Goal: Share content: Share content

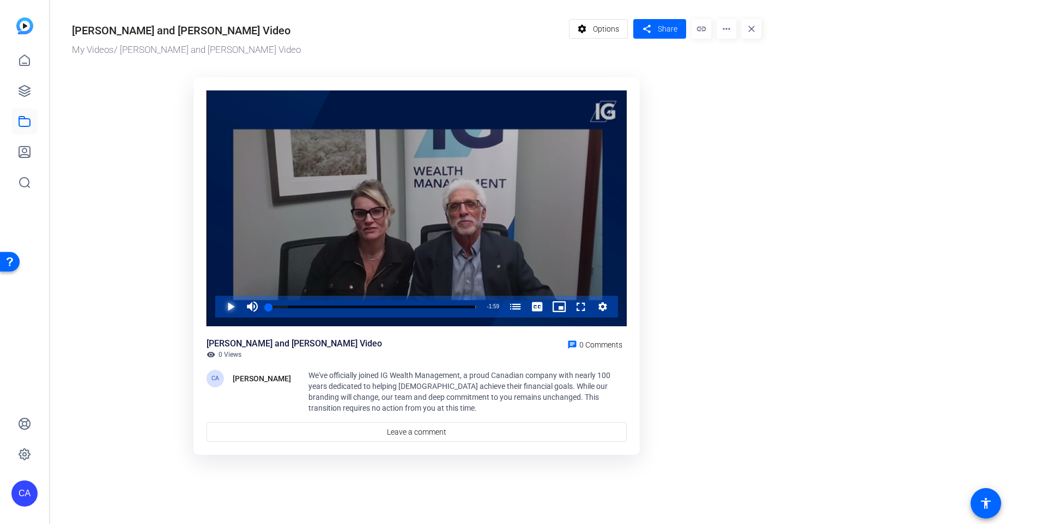
click at [220, 302] on span "Video Player" at bounding box center [220, 307] width 0 height 22
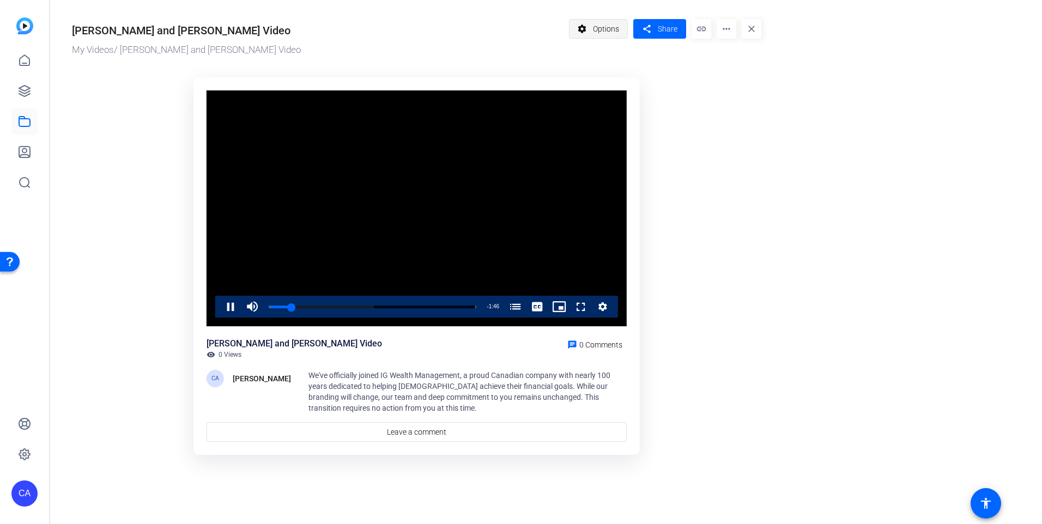
click at [605, 25] on span "Options" at bounding box center [606, 29] width 26 height 21
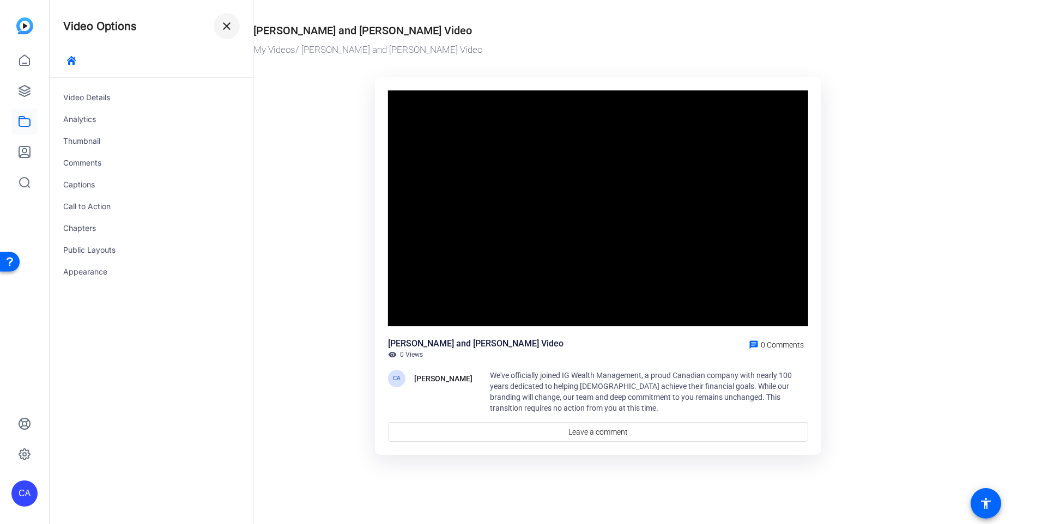
click at [238, 28] on span at bounding box center [227, 26] width 26 height 26
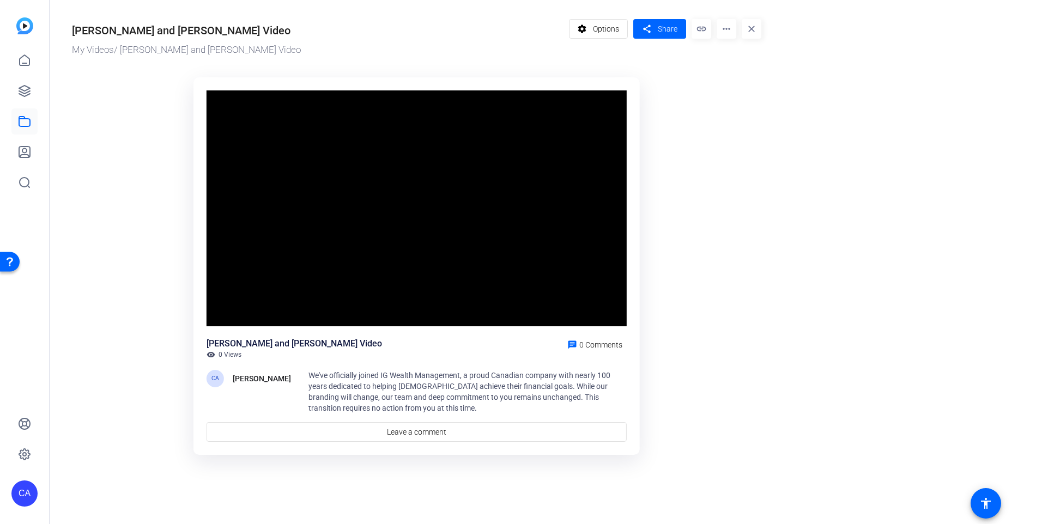
click at [701, 26] on mat-icon "link" at bounding box center [702, 29] width 20 height 20
click at [669, 27] on span "Share" at bounding box center [668, 28] width 20 height 11
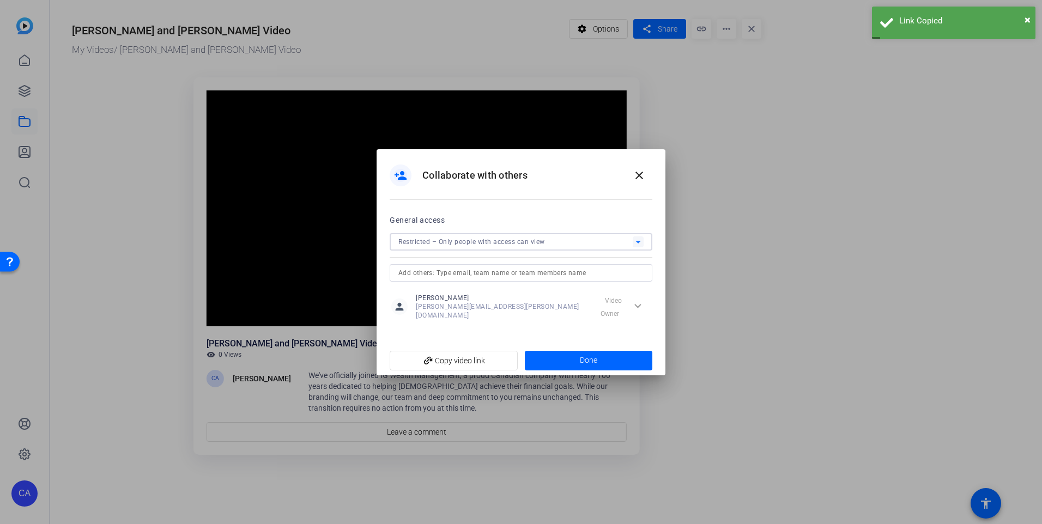
click at [634, 249] on icon at bounding box center [638, 241] width 13 height 13
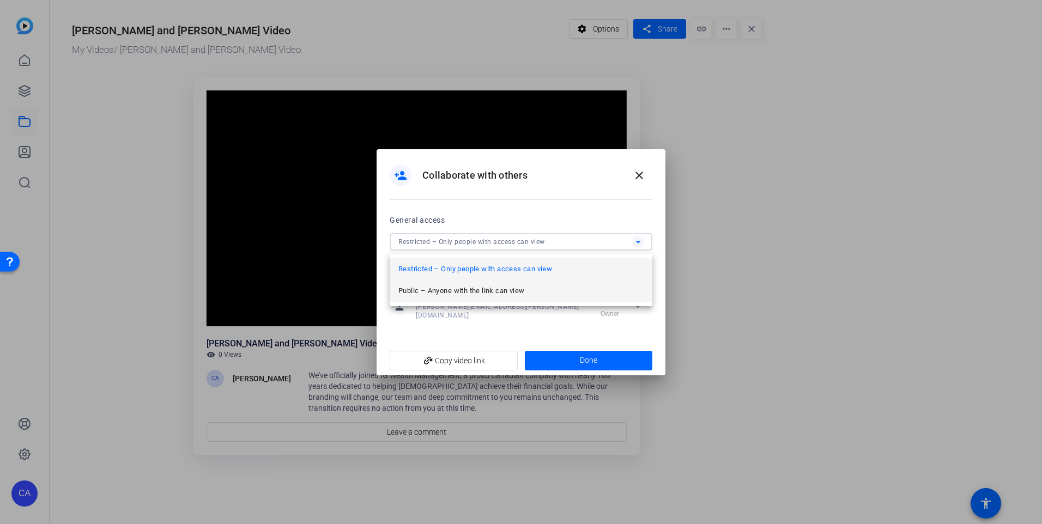
click at [535, 290] on mat-option "Public – Anyone with the link can view" at bounding box center [521, 291] width 263 height 22
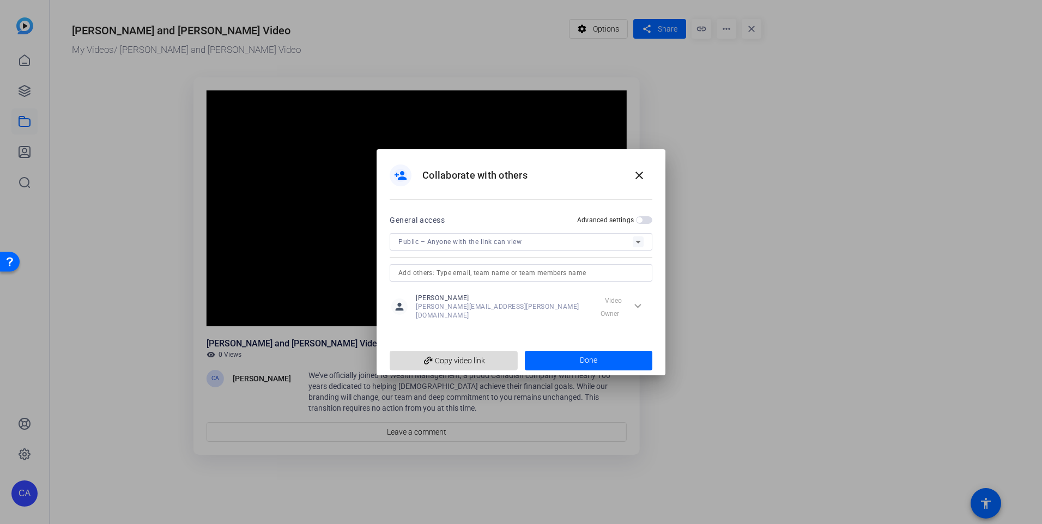
click at [463, 359] on span "add_link Copy video link" at bounding box center [453, 360] width 111 height 21
click at [638, 180] on mat-icon "close" at bounding box center [639, 175] width 13 height 13
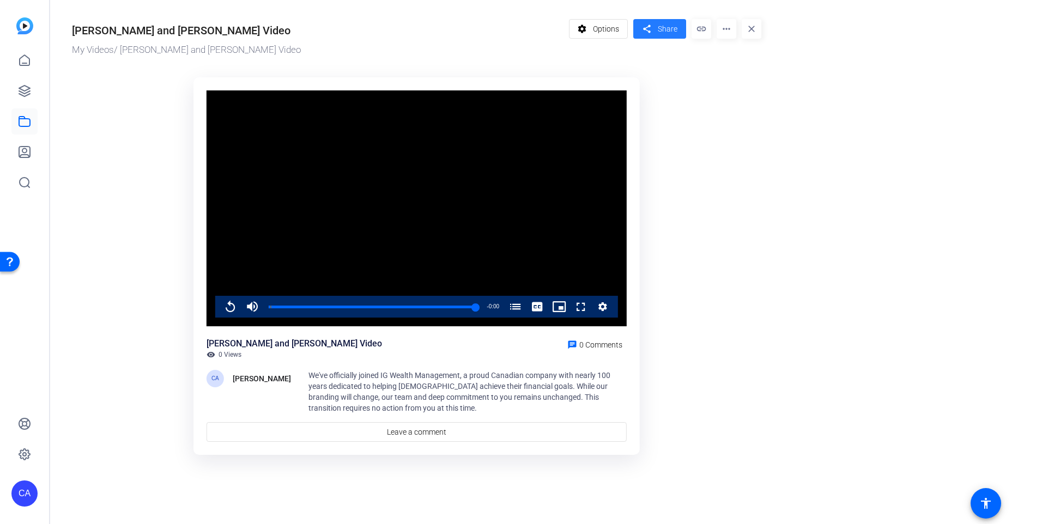
click at [662, 31] on span "Share" at bounding box center [668, 28] width 20 height 11
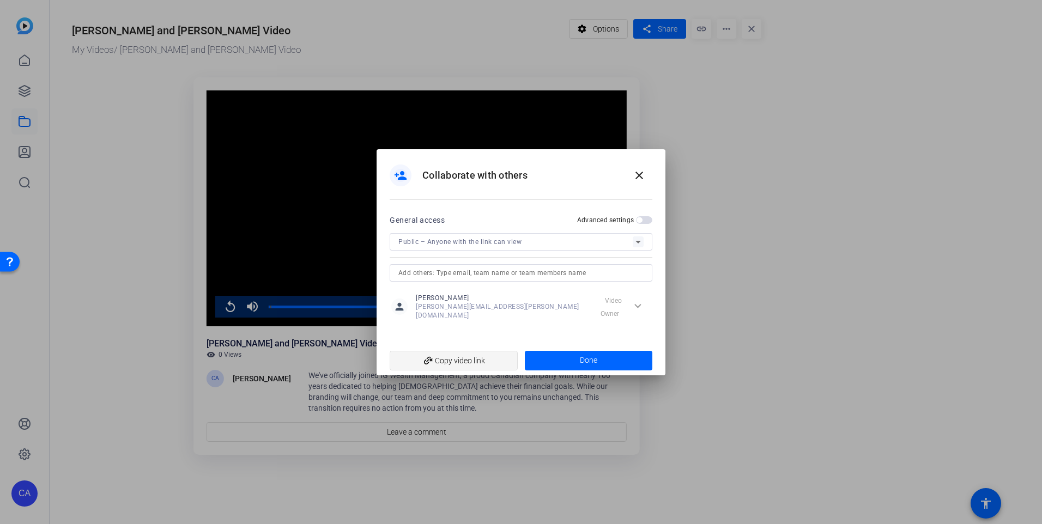
click at [464, 358] on span "add_link Copy video link" at bounding box center [453, 360] width 111 height 21
